Goal: Information Seeking & Learning: Learn about a topic

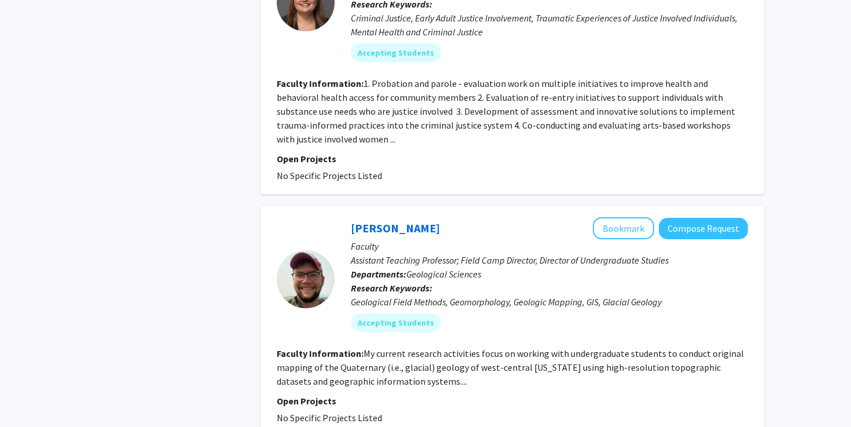
scroll to position [3594, 0]
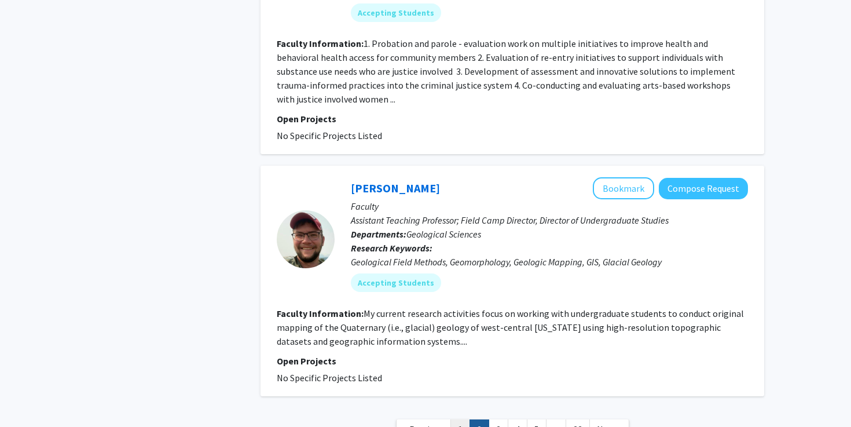
click at [466, 419] on link "1" at bounding box center [461, 429] width 20 height 20
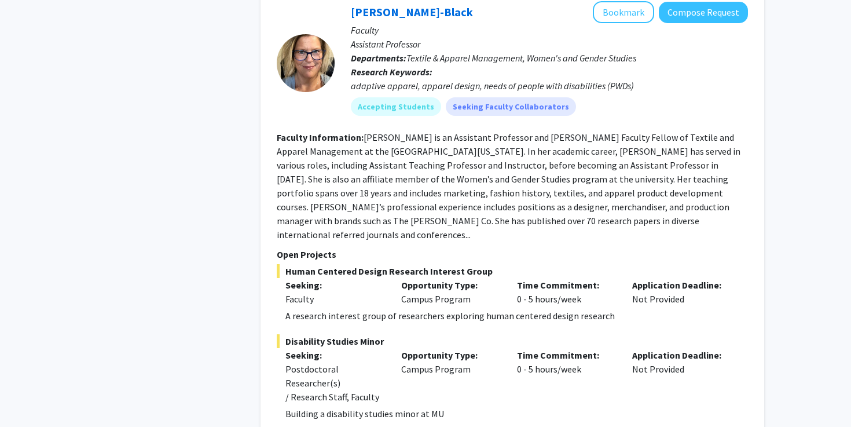
scroll to position [5217, 0]
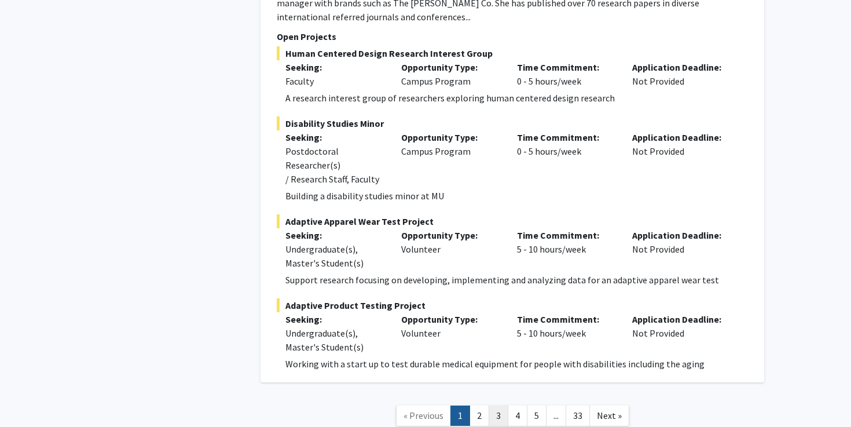
click at [497, 405] on link "3" at bounding box center [499, 415] width 20 height 20
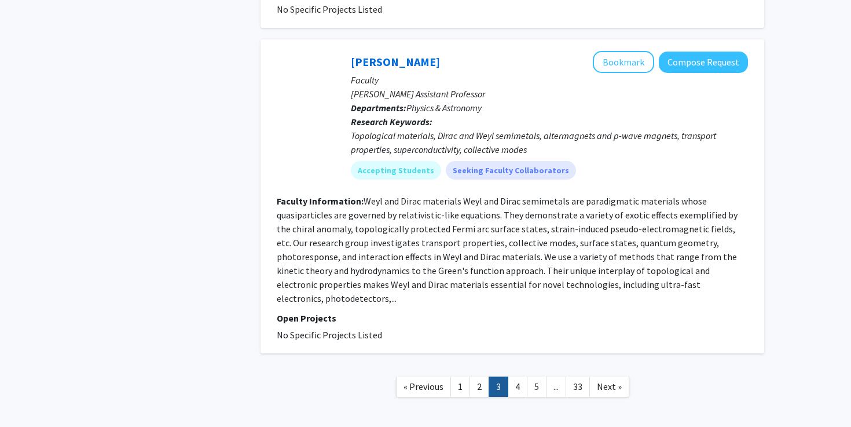
scroll to position [2491, 0]
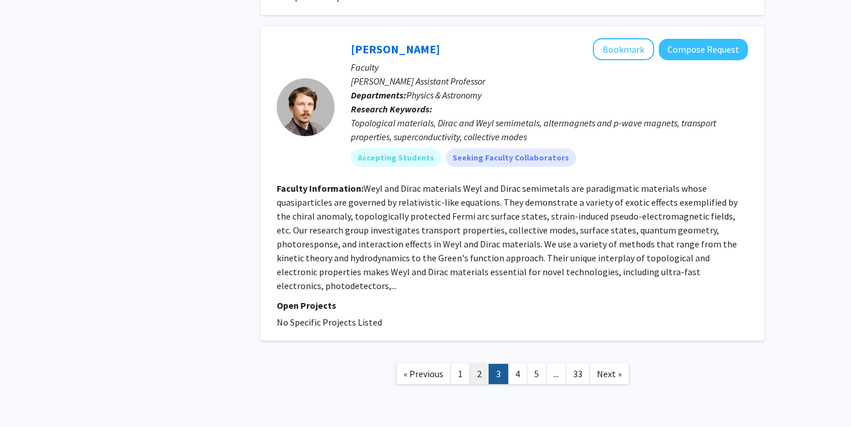
click at [483, 364] on link "2" at bounding box center [480, 374] width 20 height 20
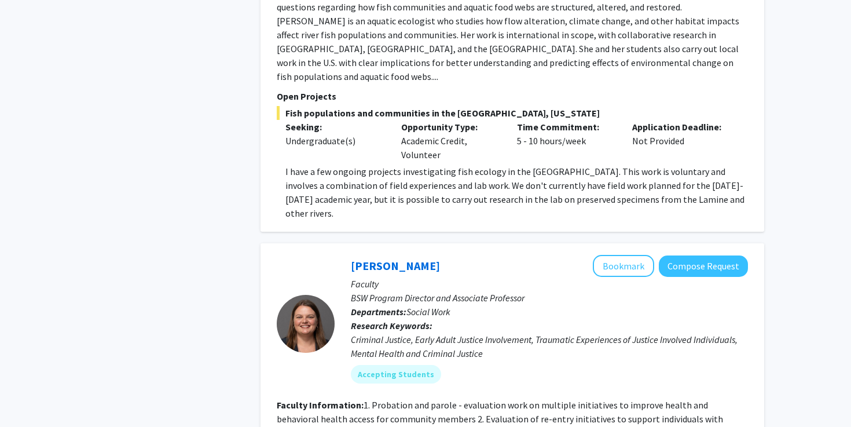
scroll to position [3594, 0]
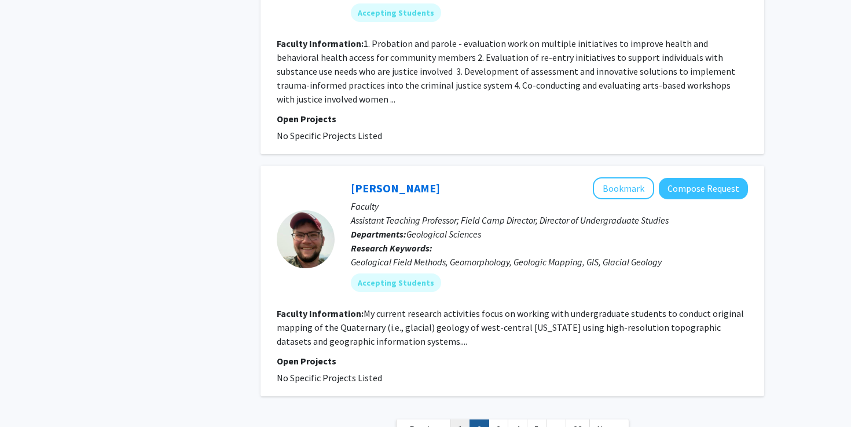
click at [455, 419] on link "1" at bounding box center [461, 429] width 20 height 20
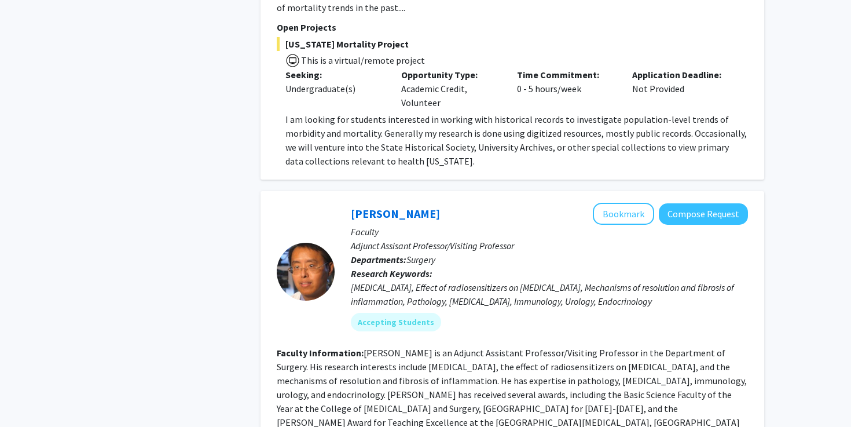
scroll to position [4206, 0]
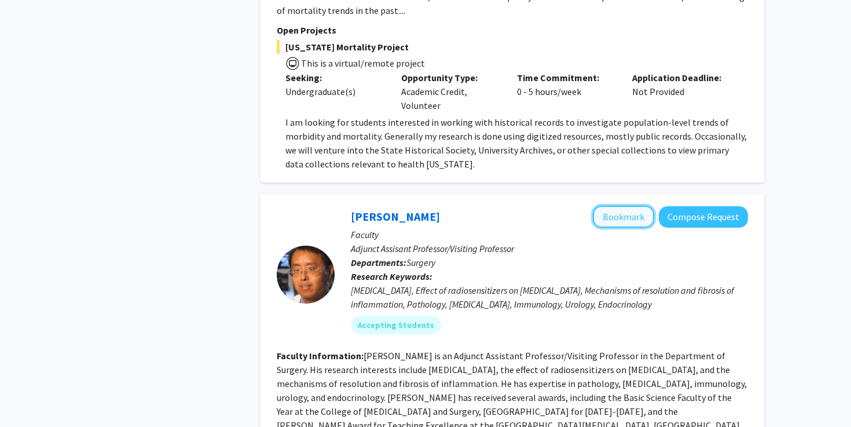
click at [635, 206] on button "Bookmark" at bounding box center [623, 217] width 61 height 22
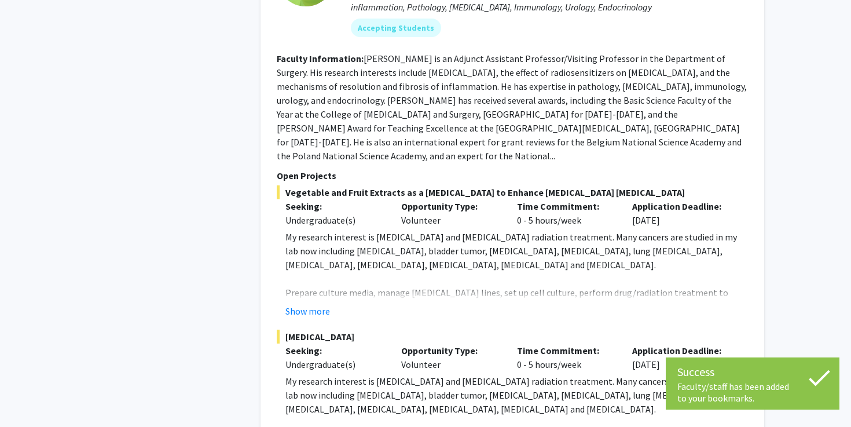
scroll to position [4507, 0]
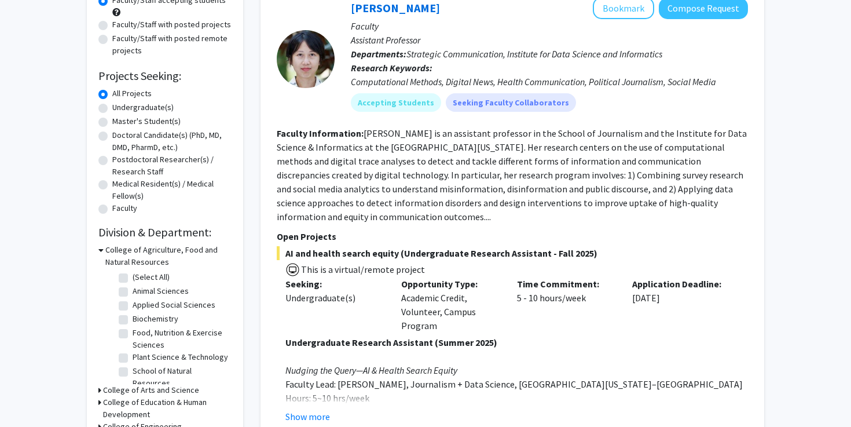
scroll to position [0, 0]
